Goal: Task Accomplishment & Management: Use online tool/utility

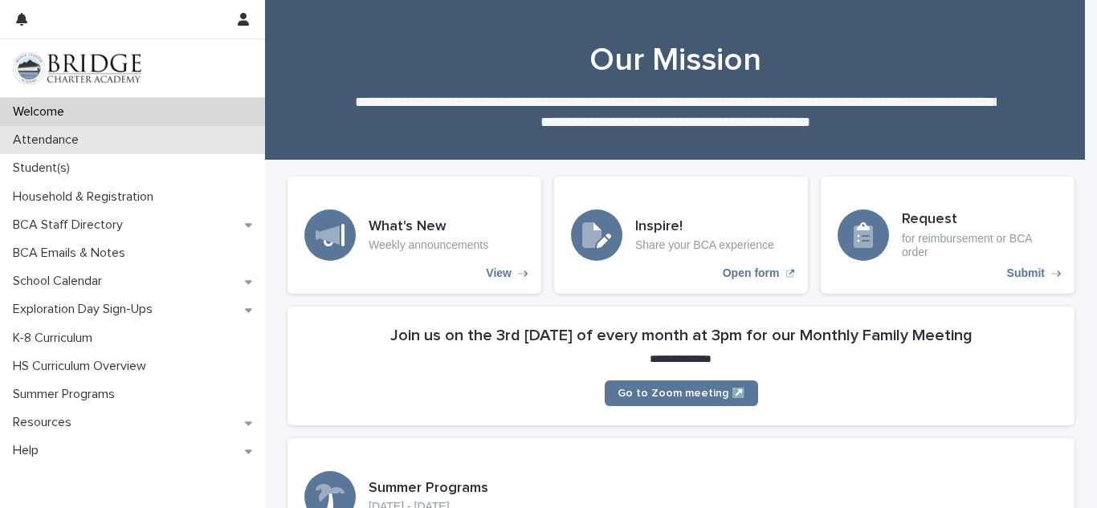
click at [62, 136] on p "Attendance" at bounding box center [48, 139] width 85 height 15
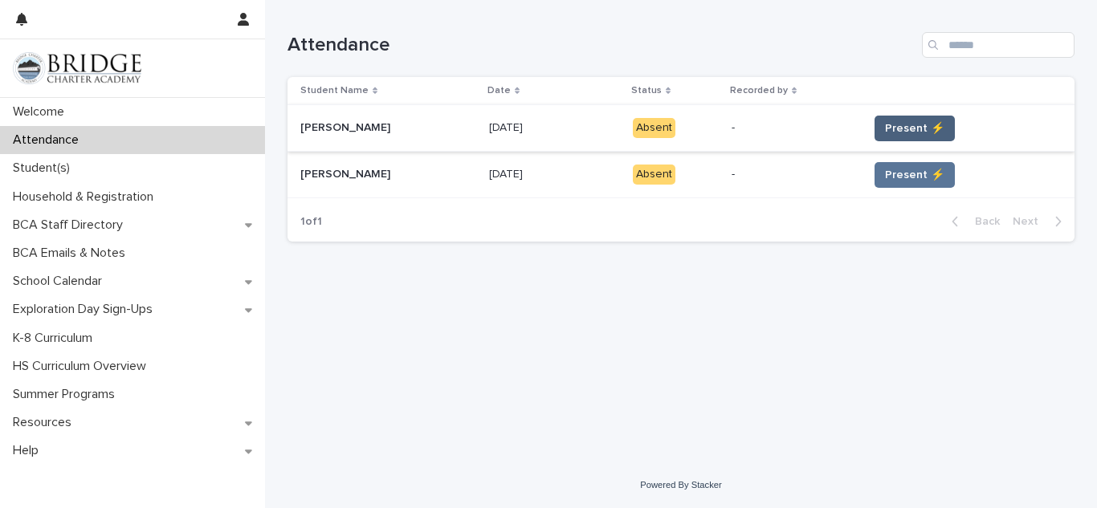
click at [898, 122] on span "Present ⚡" at bounding box center [914, 128] width 59 height 16
click at [889, 174] on span "Present ⚡" at bounding box center [914, 175] width 59 height 16
